Goal: Register for event/course

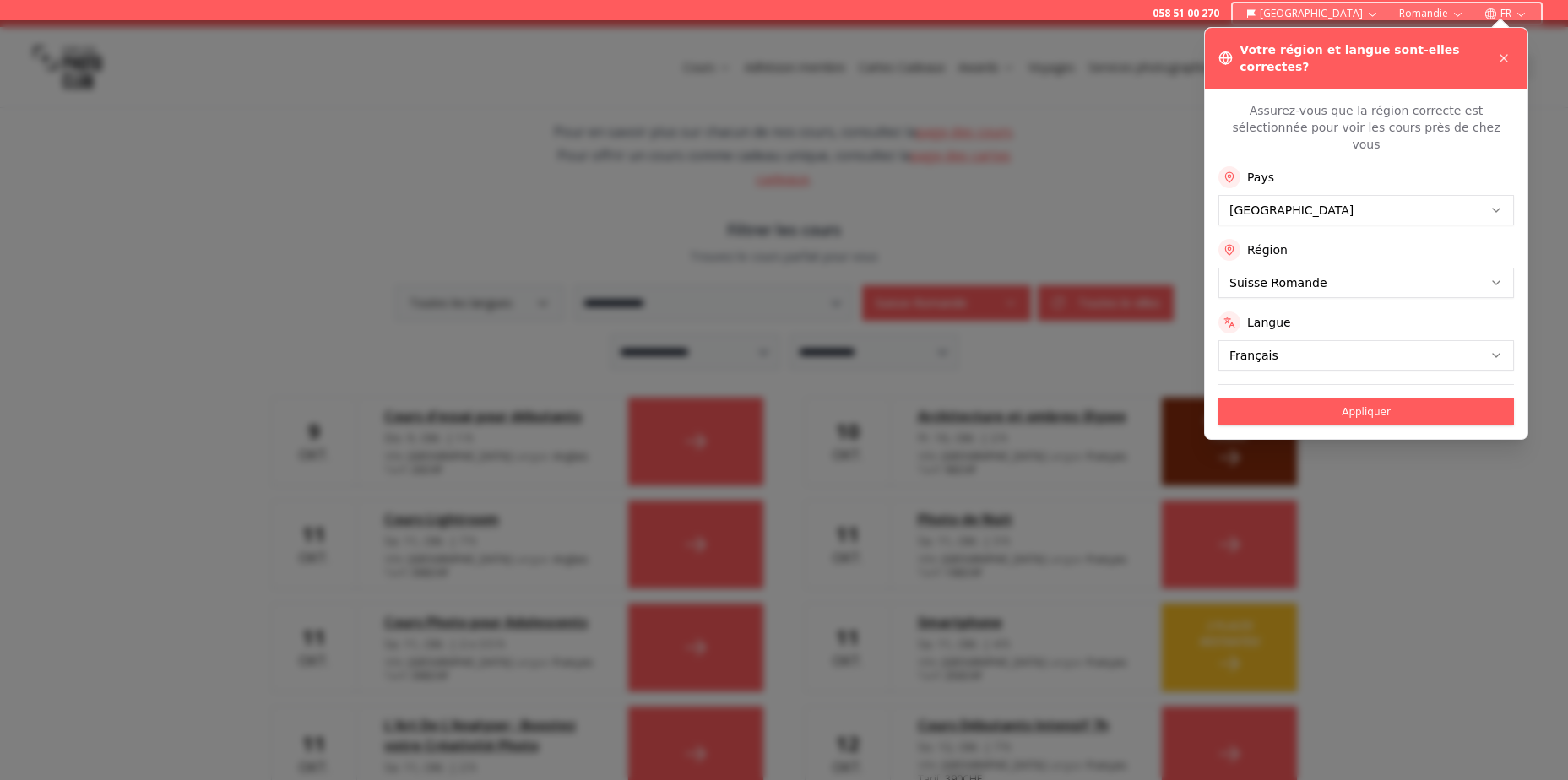
scroll to position [253, 0]
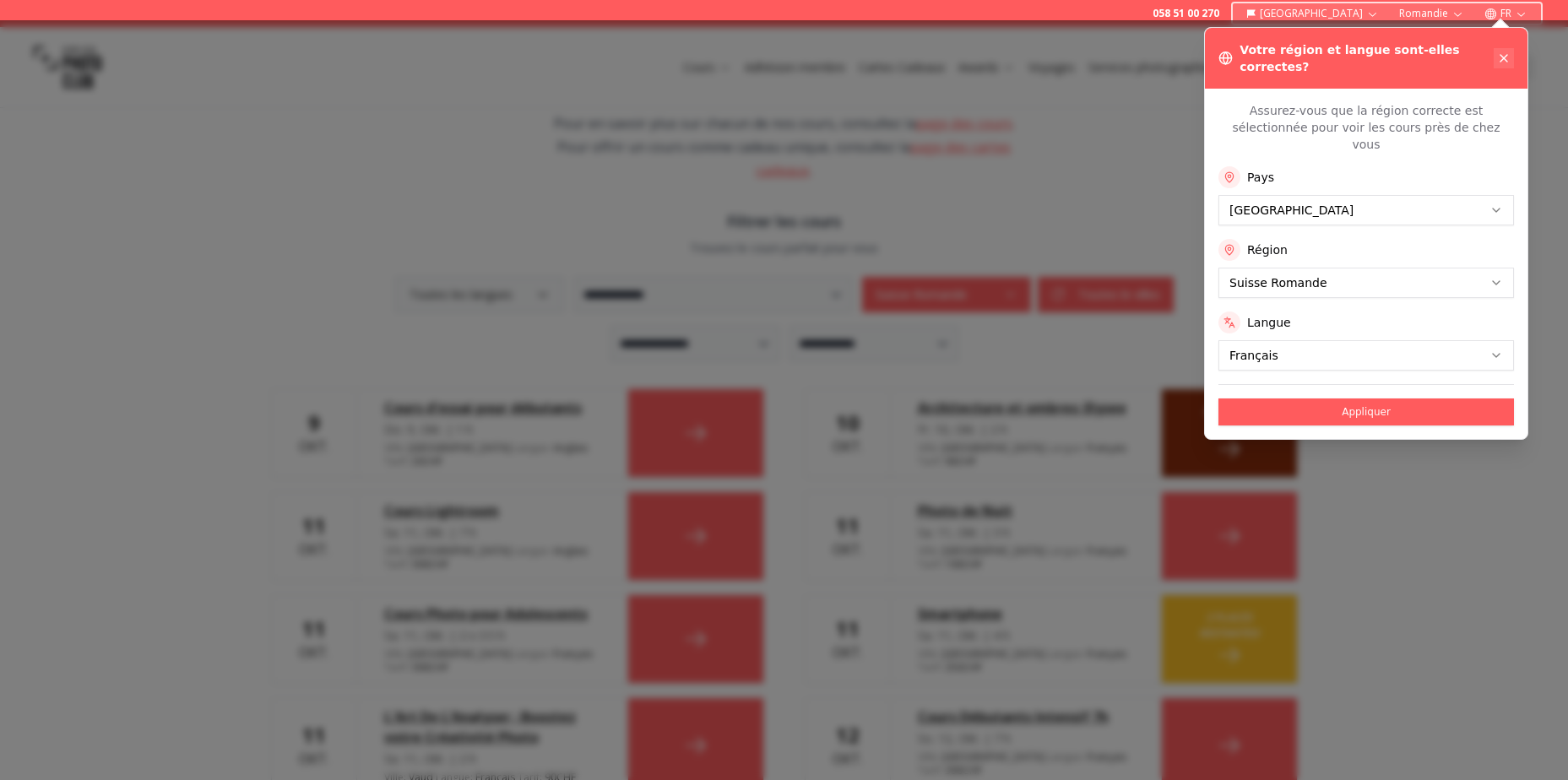
click at [1501, 57] on icon at bounding box center [1504, 58] width 13 height 13
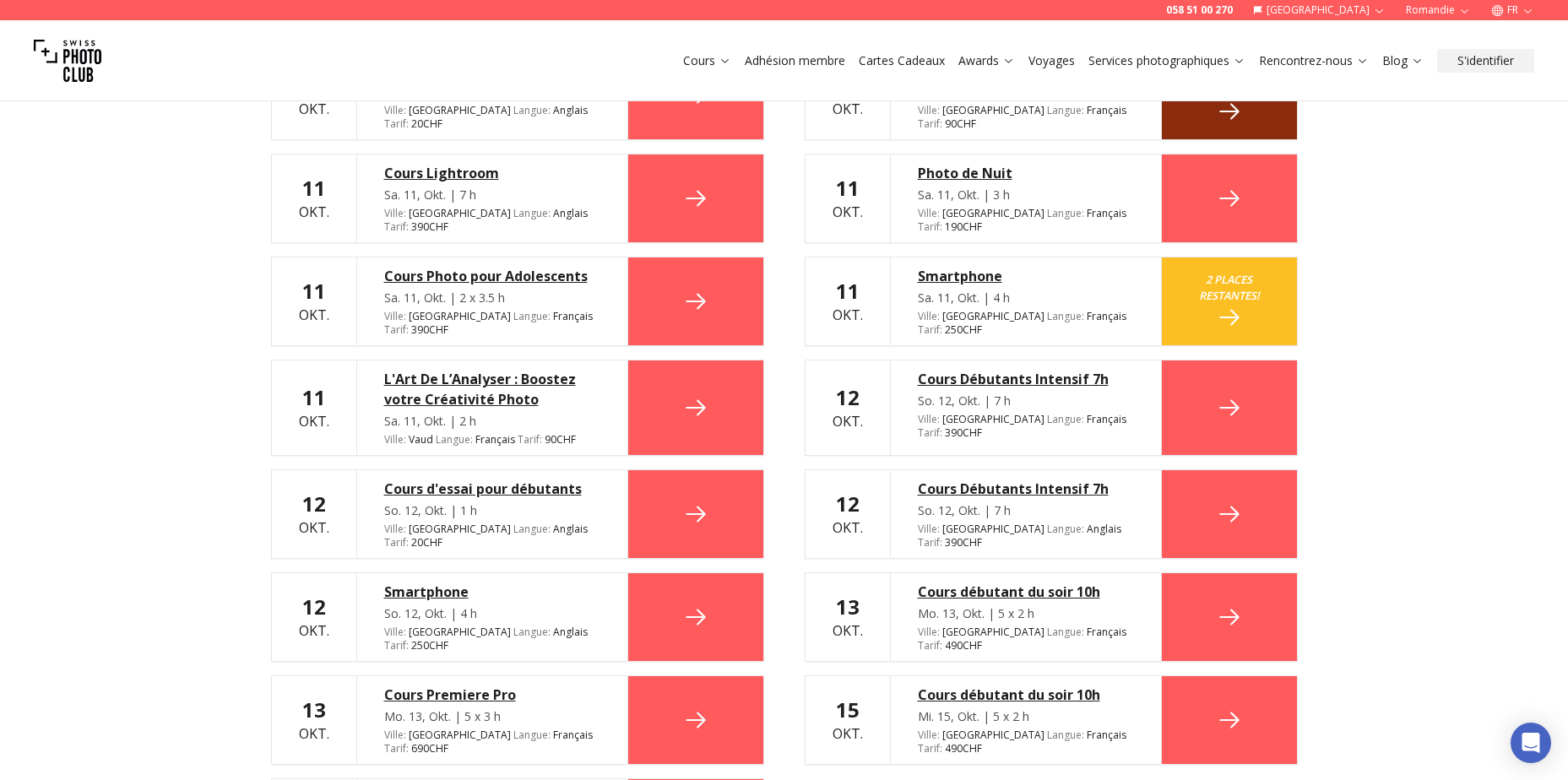
scroll to position [676, 0]
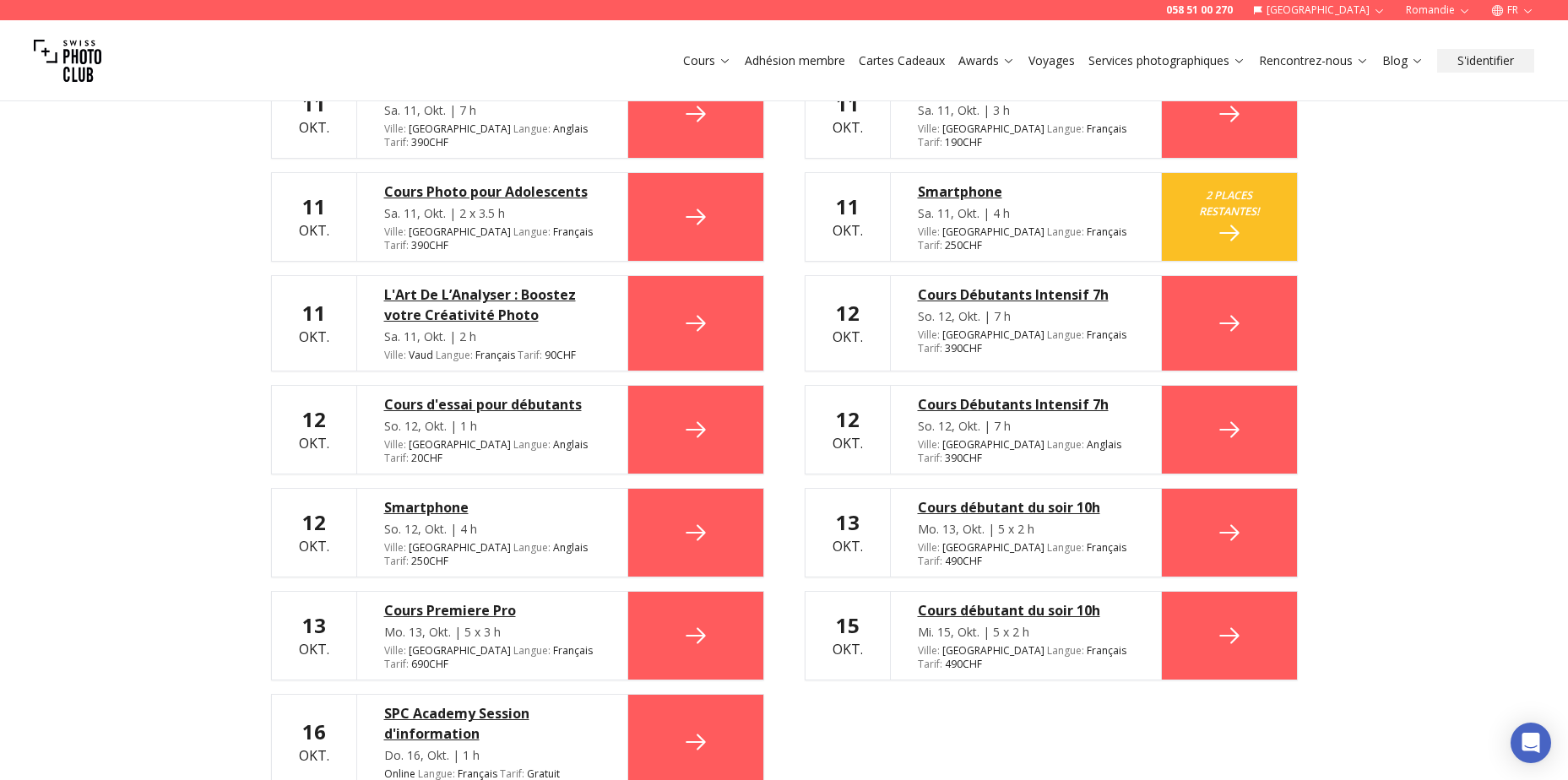
click at [437, 600] on div "Cours Premiere Pro" at bounding box center [493, 609] width 217 height 20
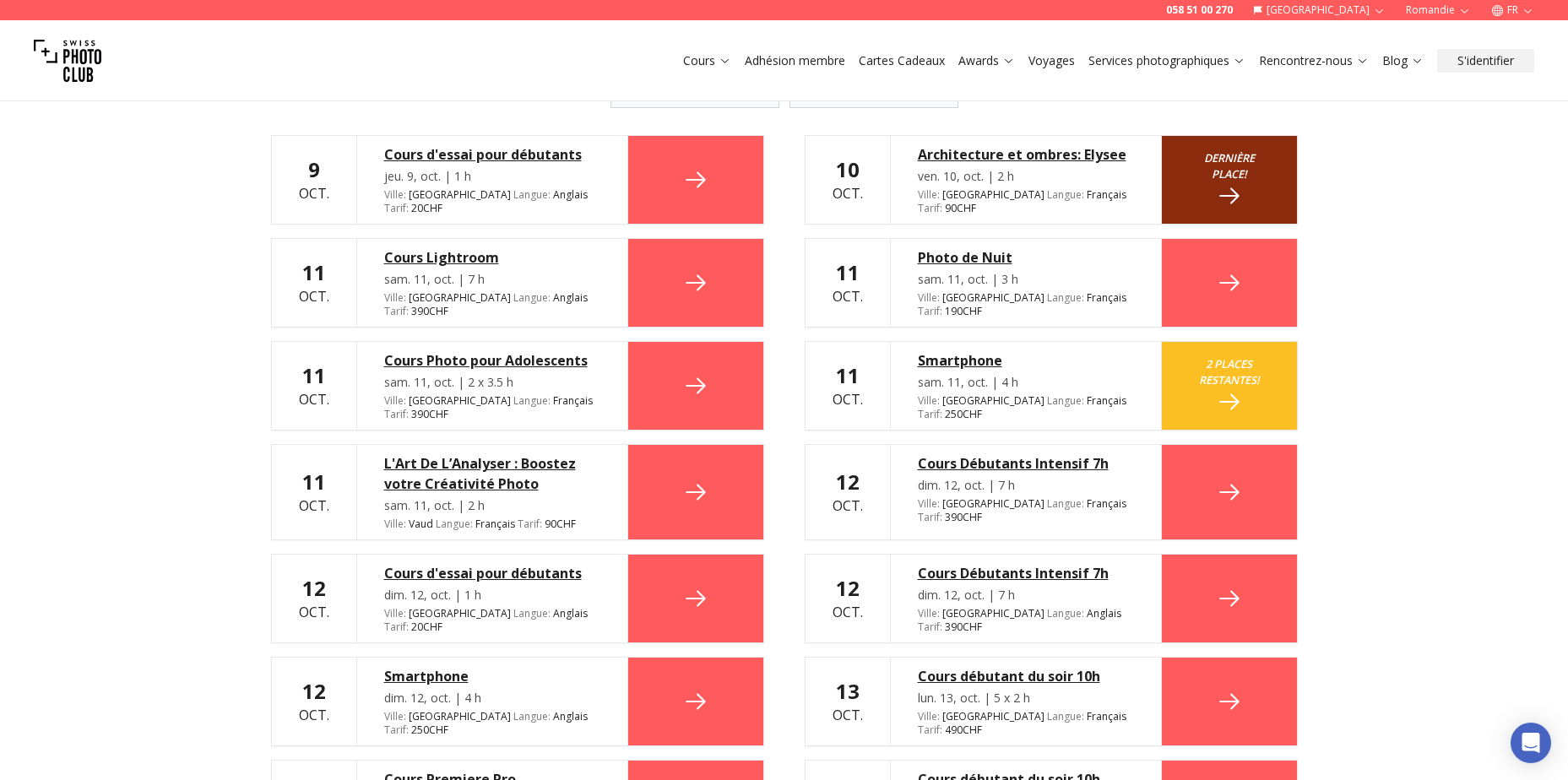
scroll to position [253, 0]
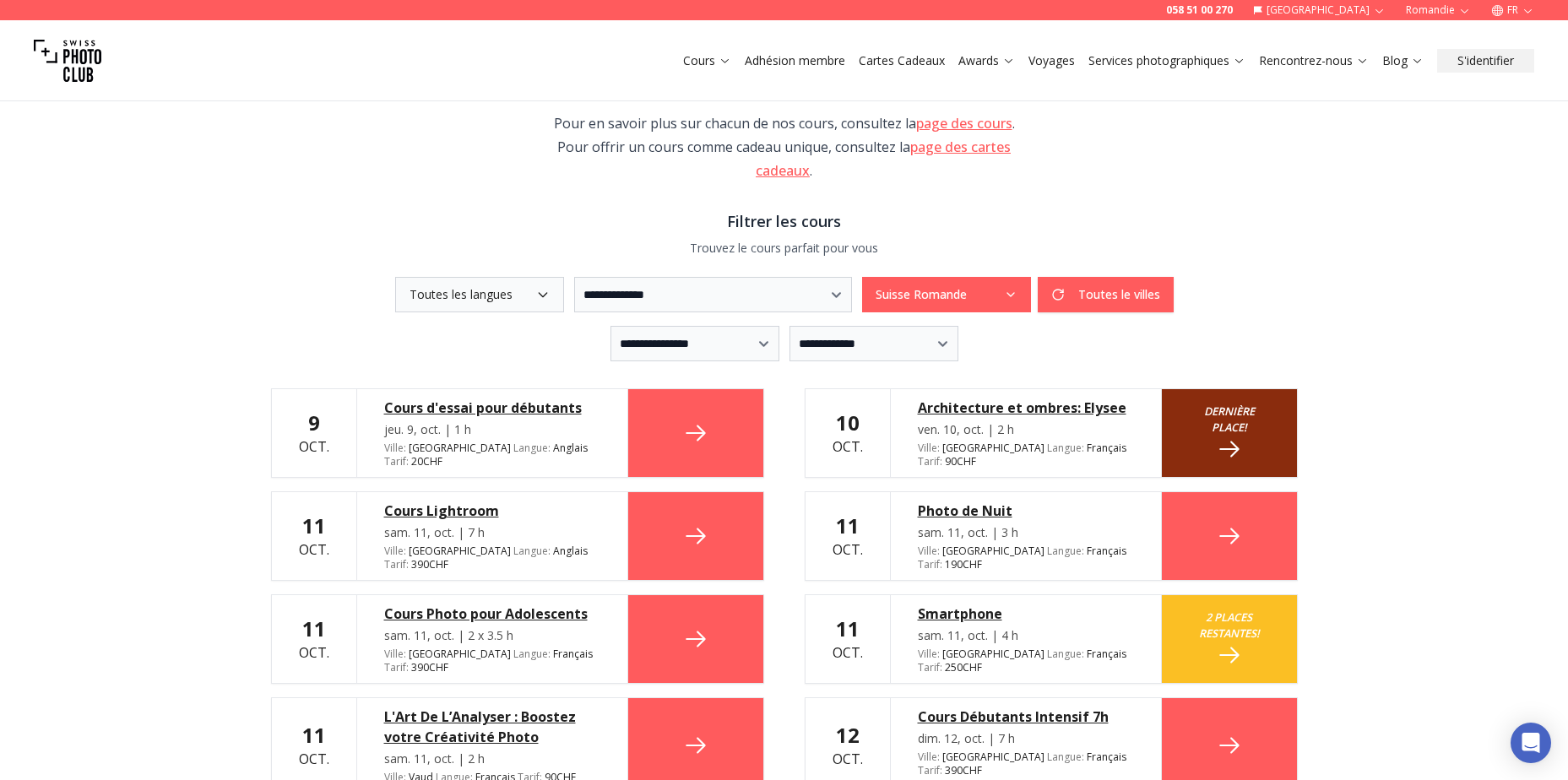
click at [1003, 406] on div "Architecture et ombres: Elysee" at bounding box center [1026, 407] width 217 height 20
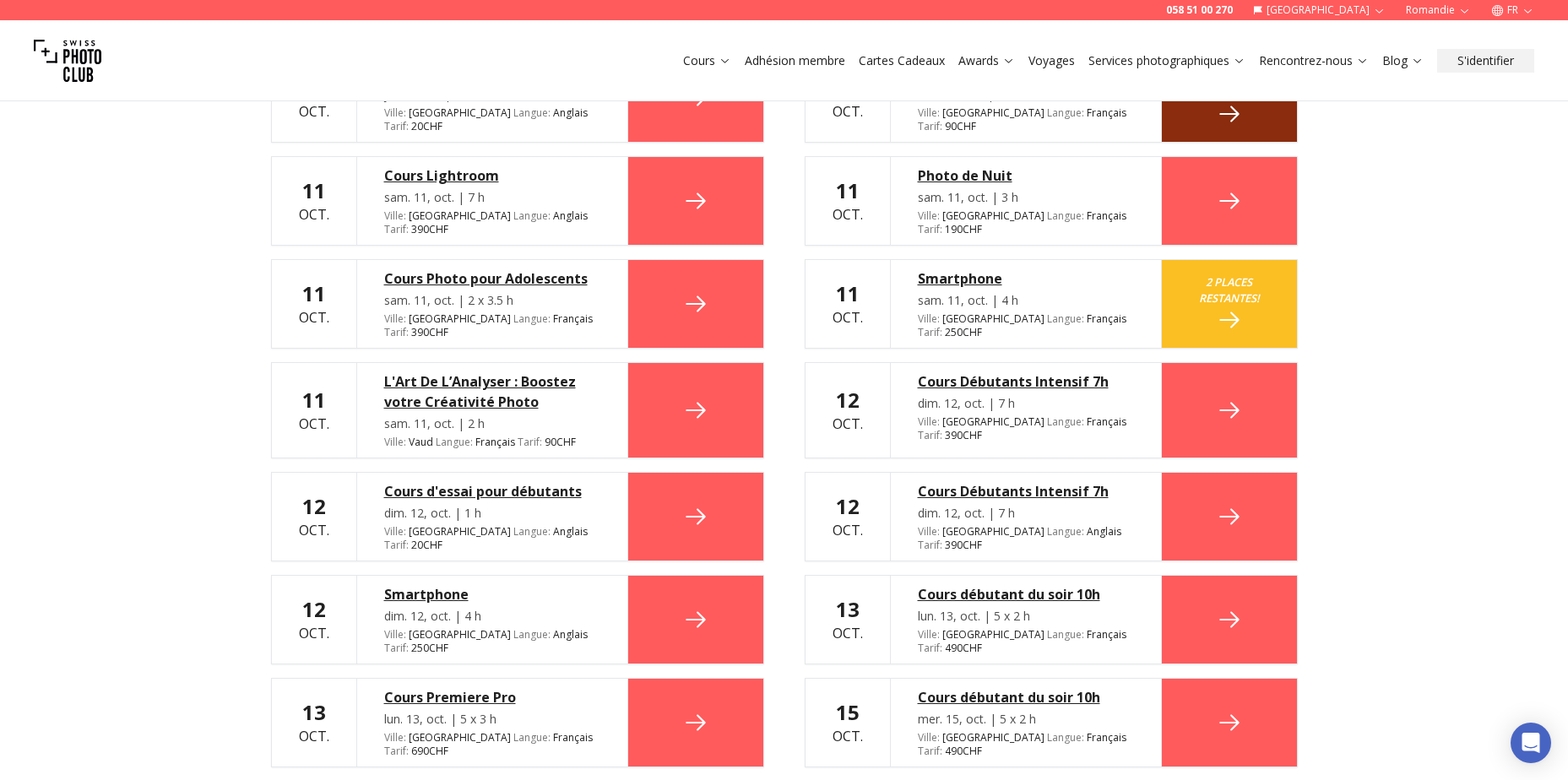
scroll to position [676, 0]
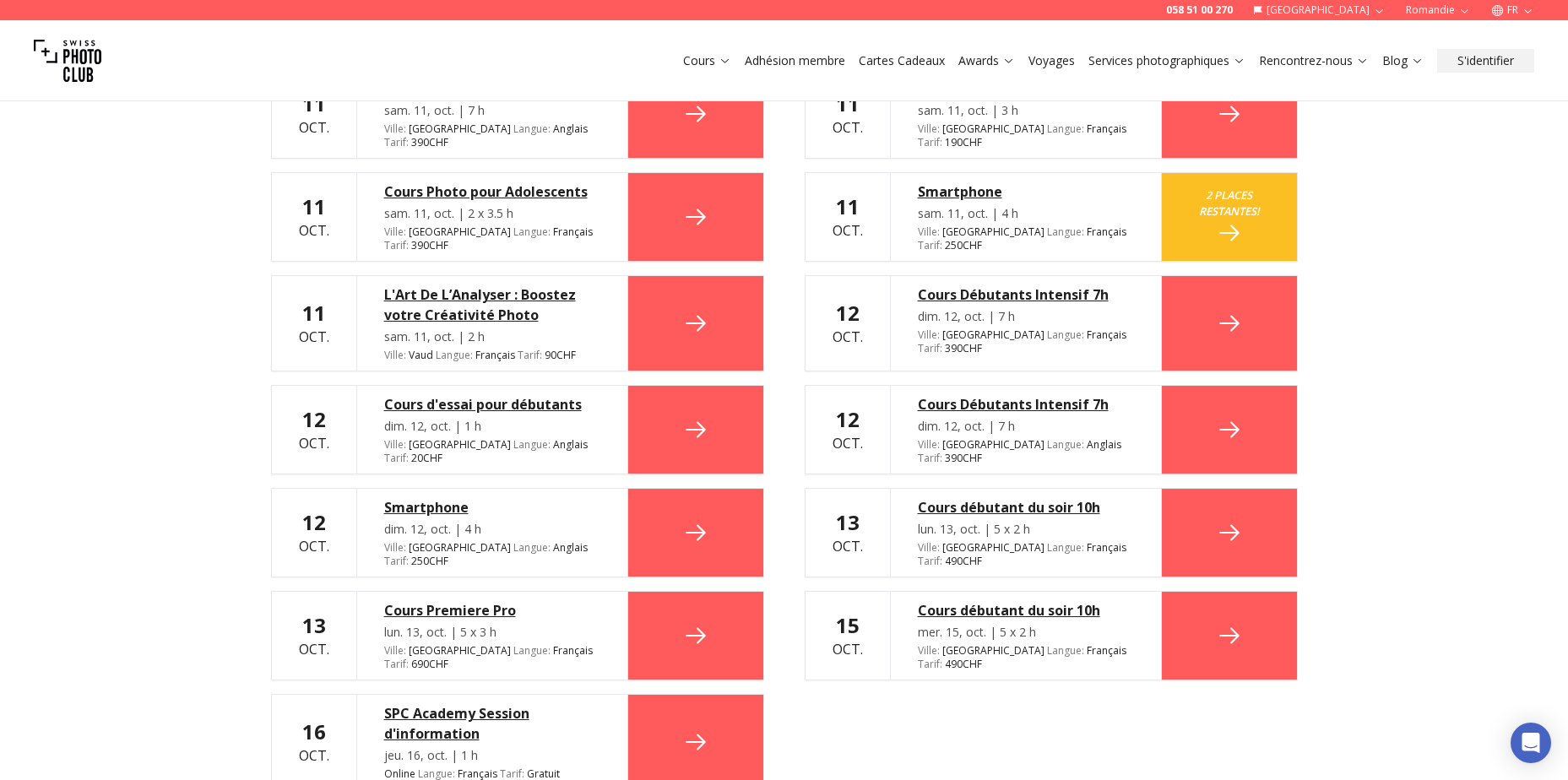
click at [950, 497] on div "Cours débutant du soir 10h" at bounding box center [1026, 507] width 217 height 20
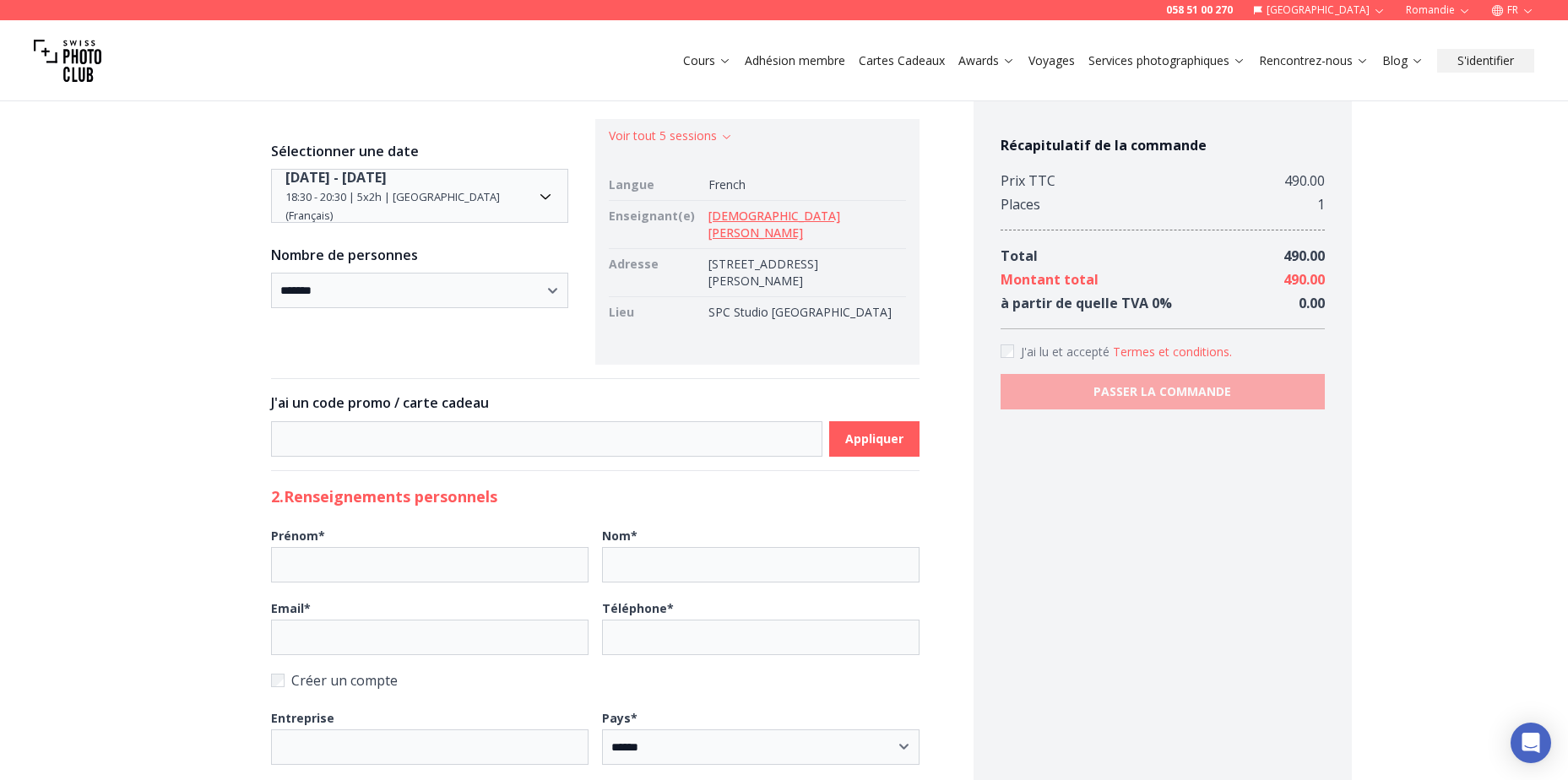
scroll to position [253, 0]
